Goal: Transaction & Acquisition: Purchase product/service

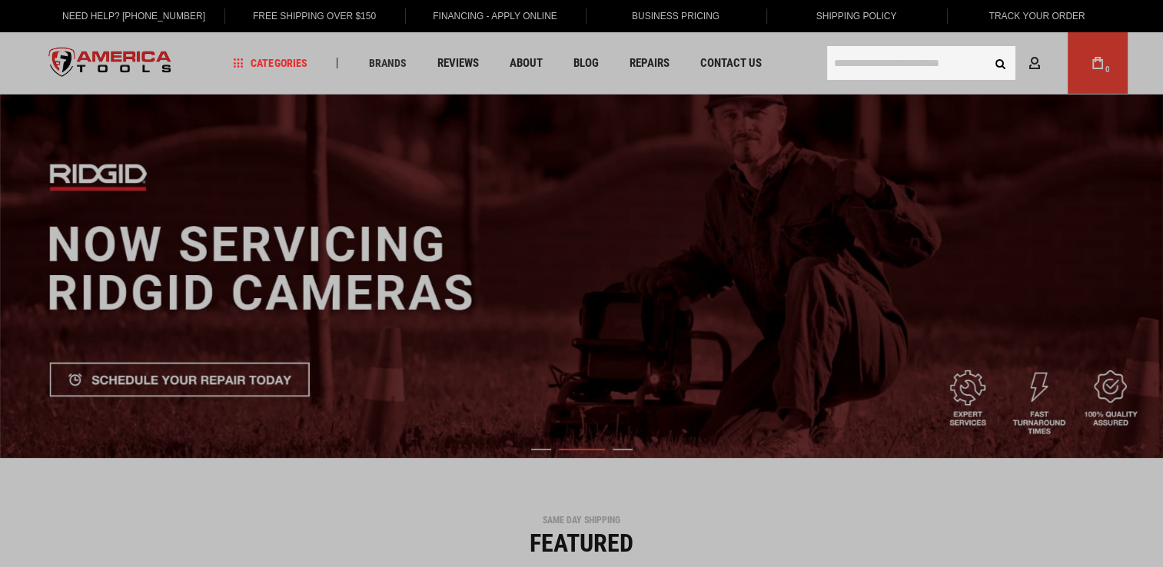
click at [866, 63] on input "text" at bounding box center [921, 63] width 188 height 34
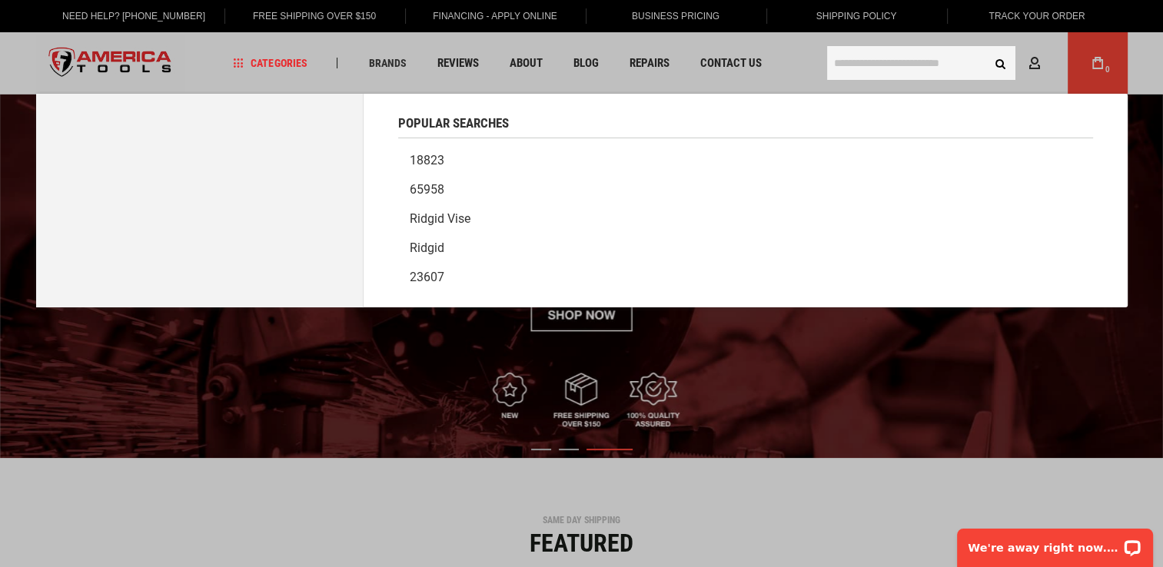
click at [857, 65] on input "text" at bounding box center [921, 63] width 188 height 34
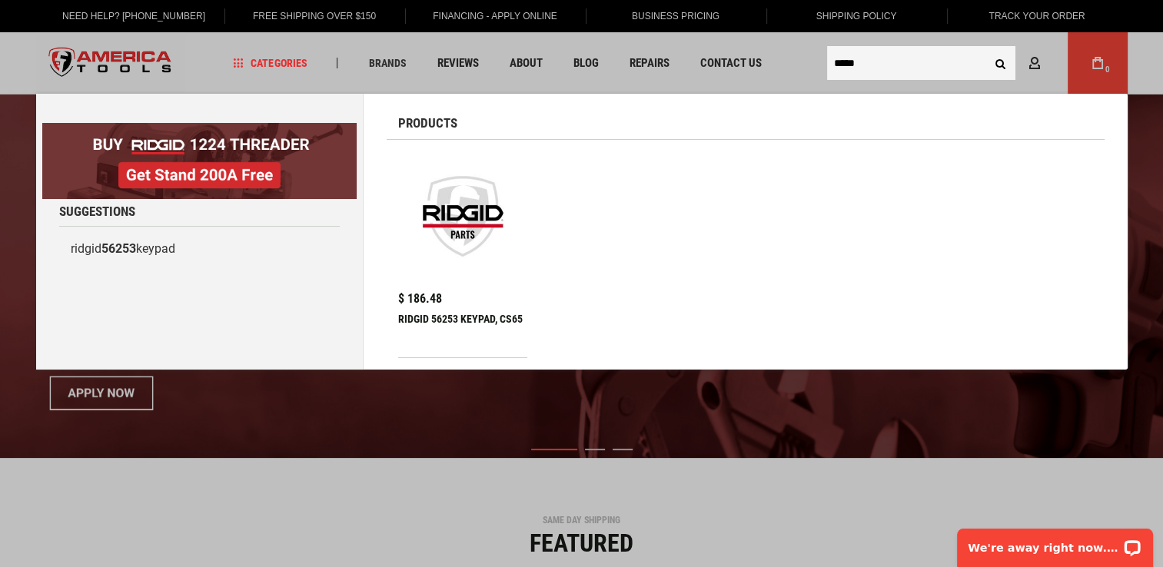
type input "*****"
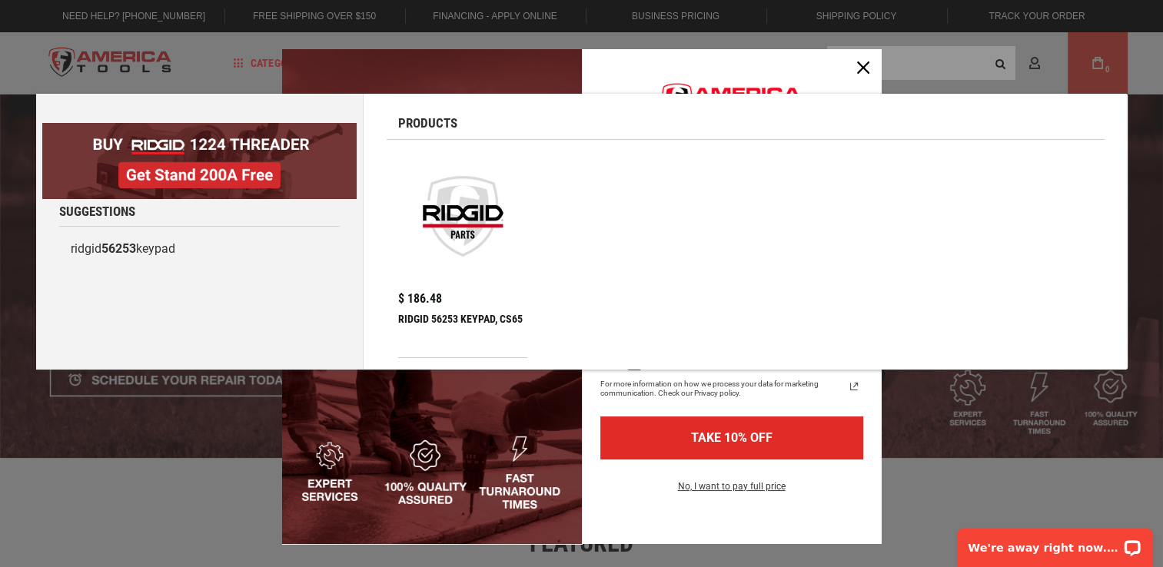
click at [462, 230] on img at bounding box center [463, 216] width 115 height 115
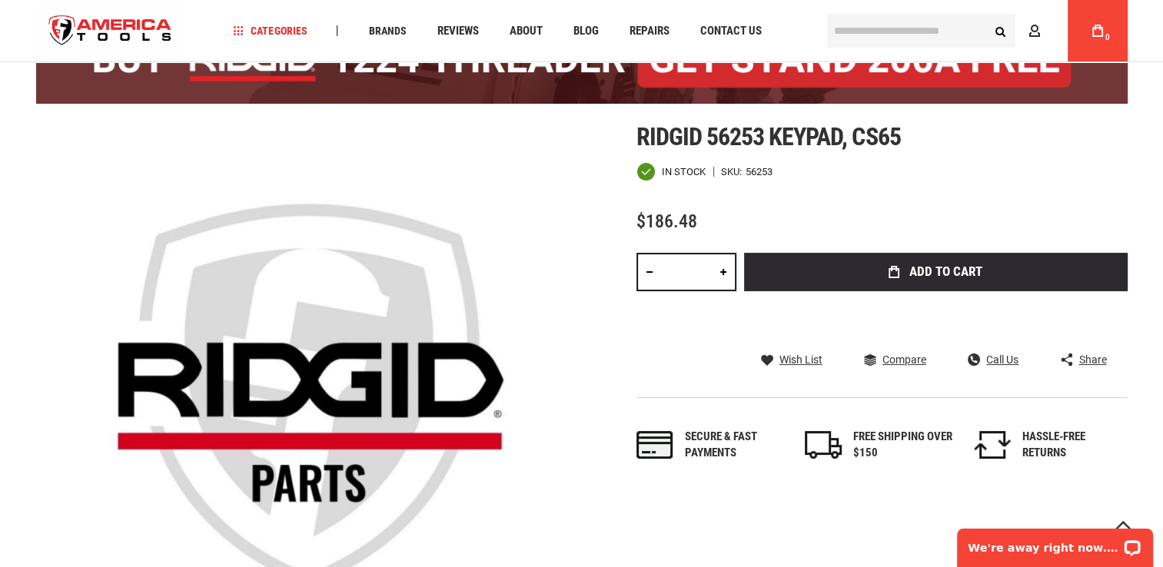
scroll to position [140, 0]
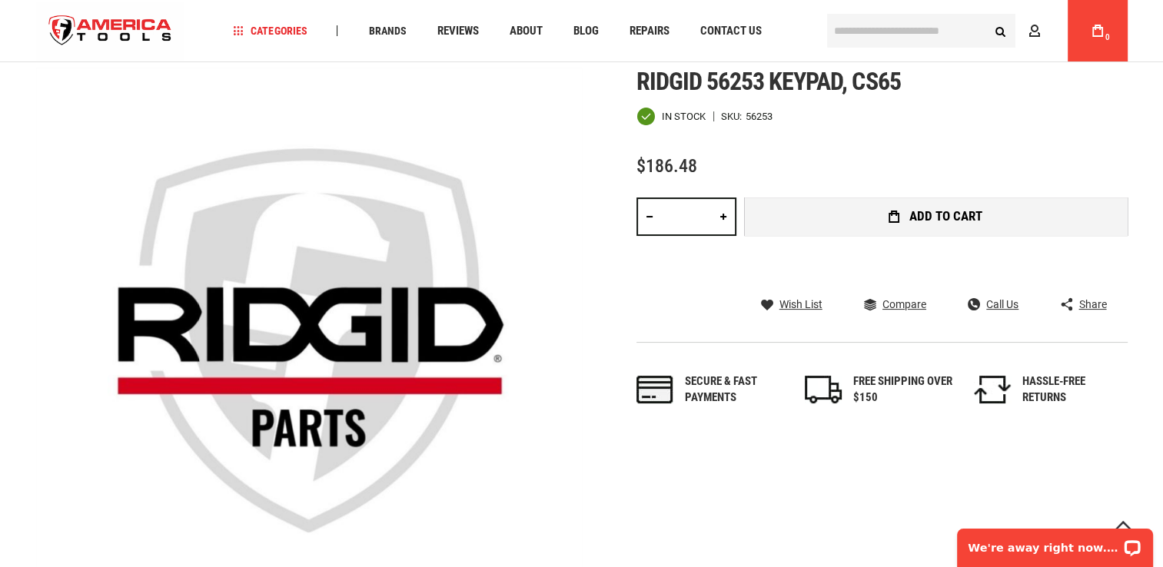
click at [891, 211] on icon "submit" at bounding box center [893, 217] width 11 height 12
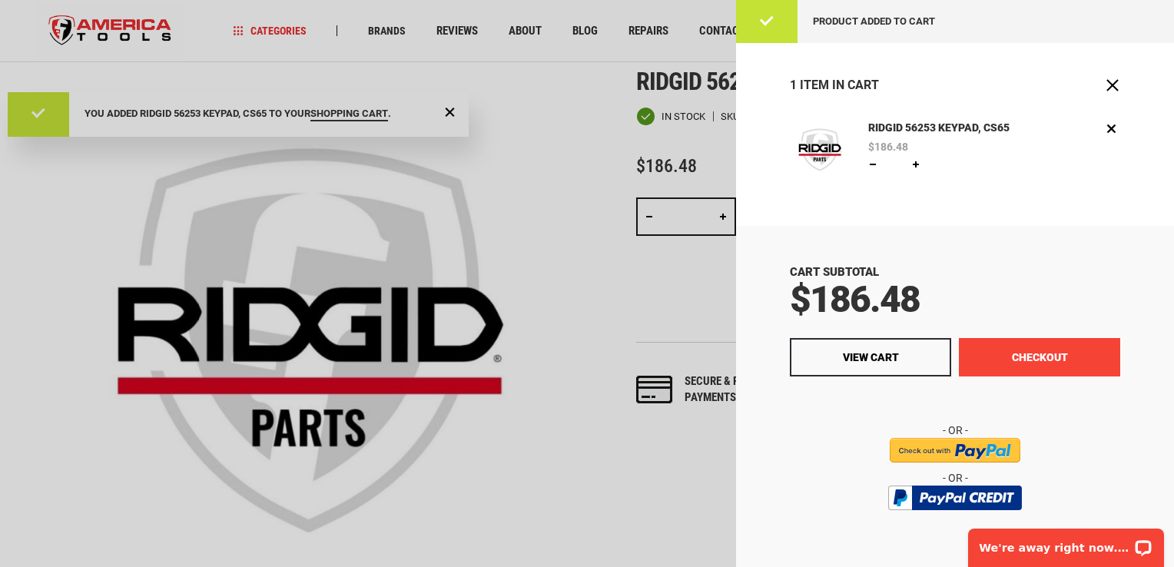
click at [1012, 350] on button "Checkout" at bounding box center [1039, 357] width 161 height 38
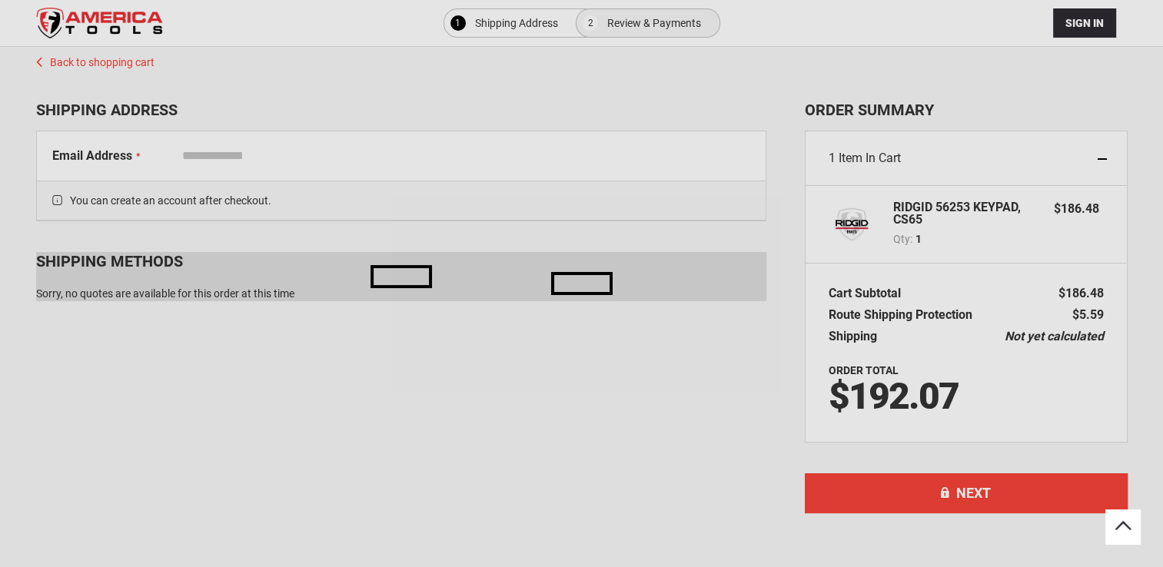
scroll to position [101, 0]
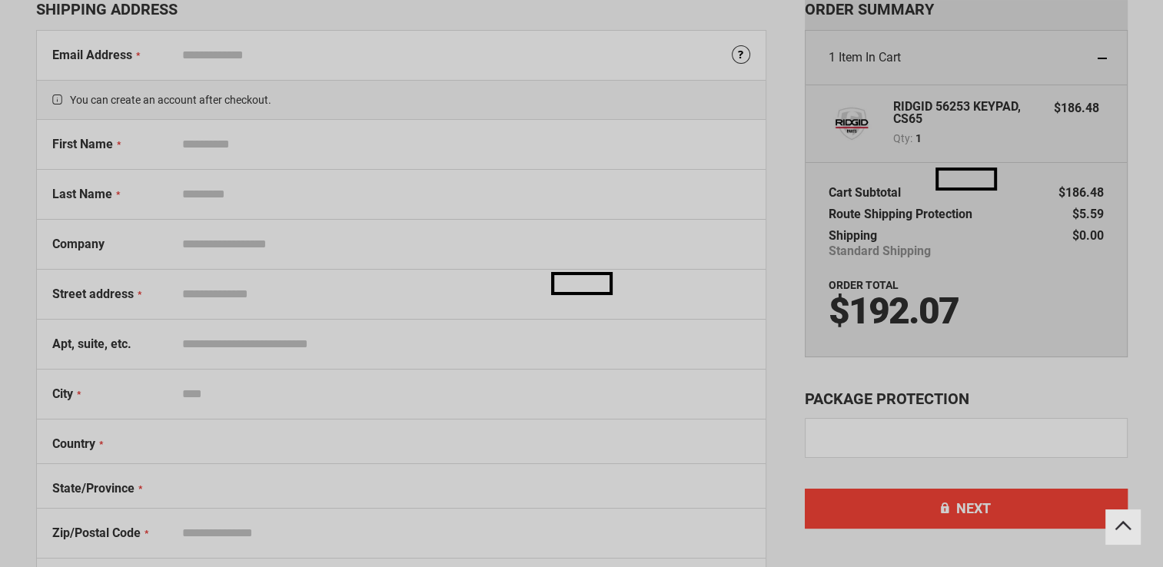
select select "**"
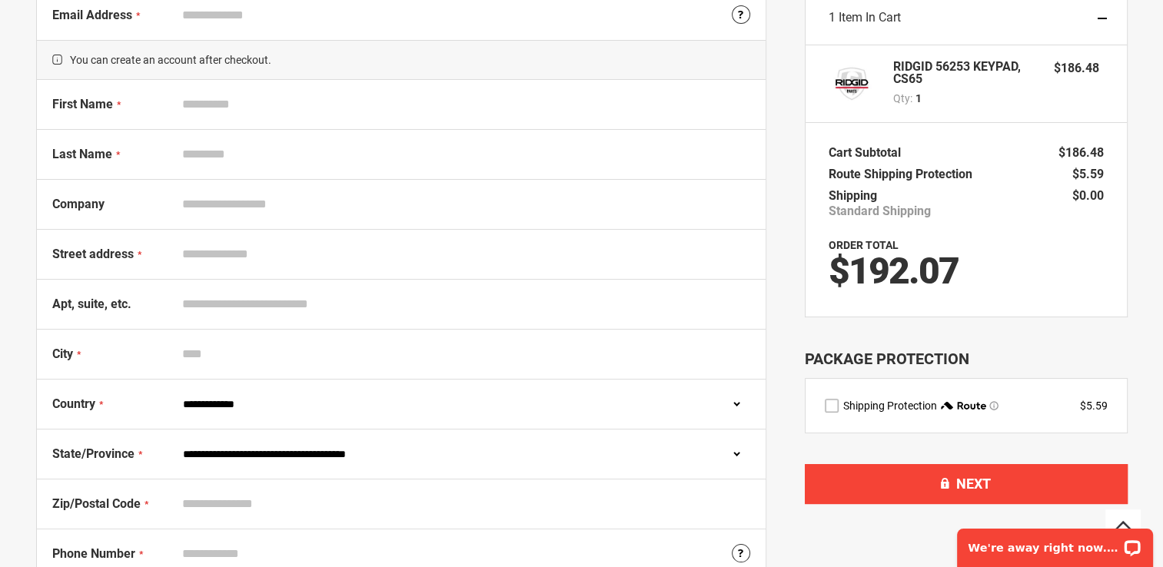
scroll to position [138, 0]
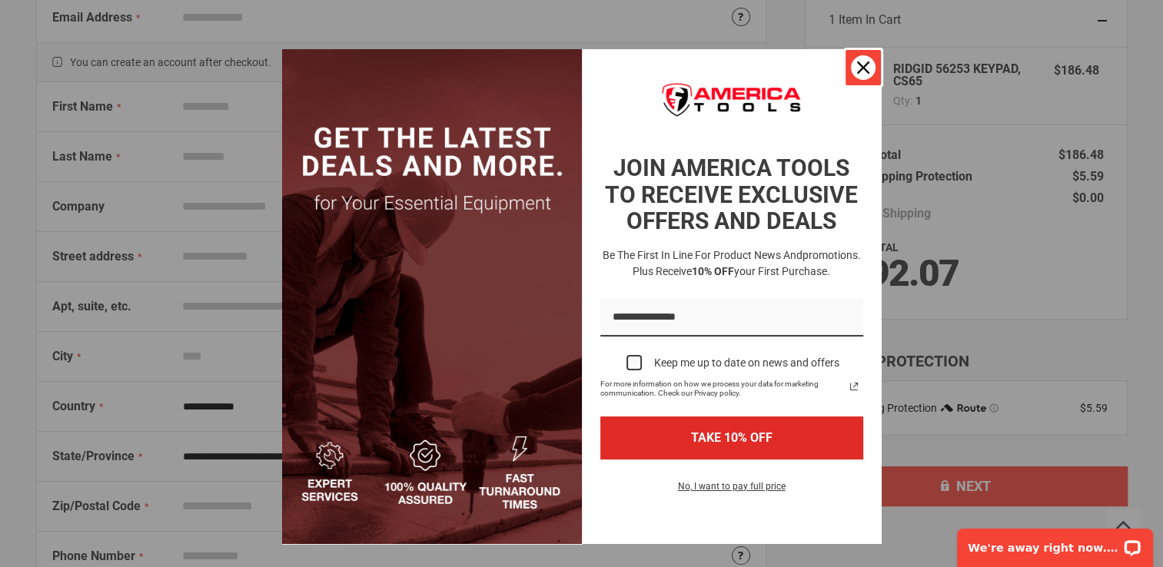
click at [858, 68] on icon "close icon" at bounding box center [863, 67] width 12 height 12
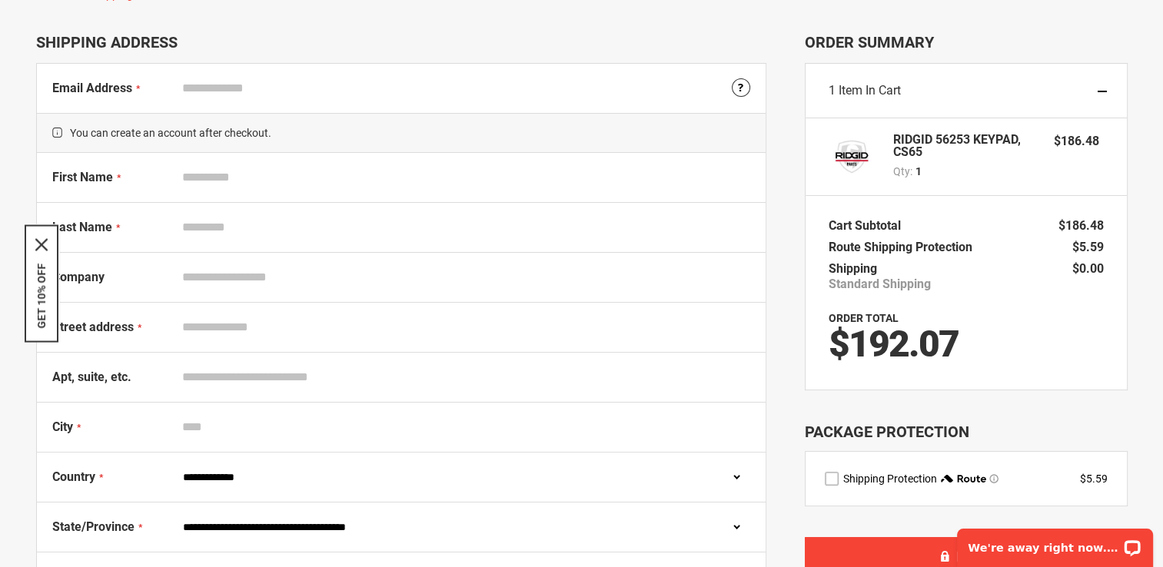
scroll to position [0, 0]
